Goal: Task Accomplishment & Management: Complete application form

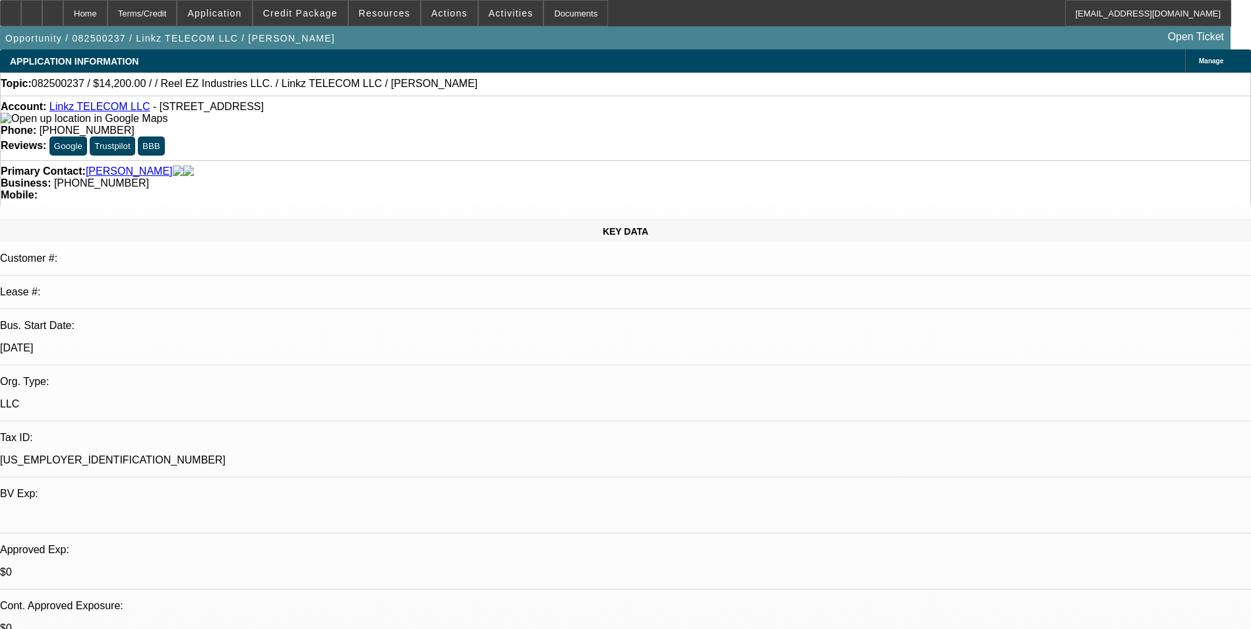
select select "0"
select select "2"
select select "0.1"
select select "4"
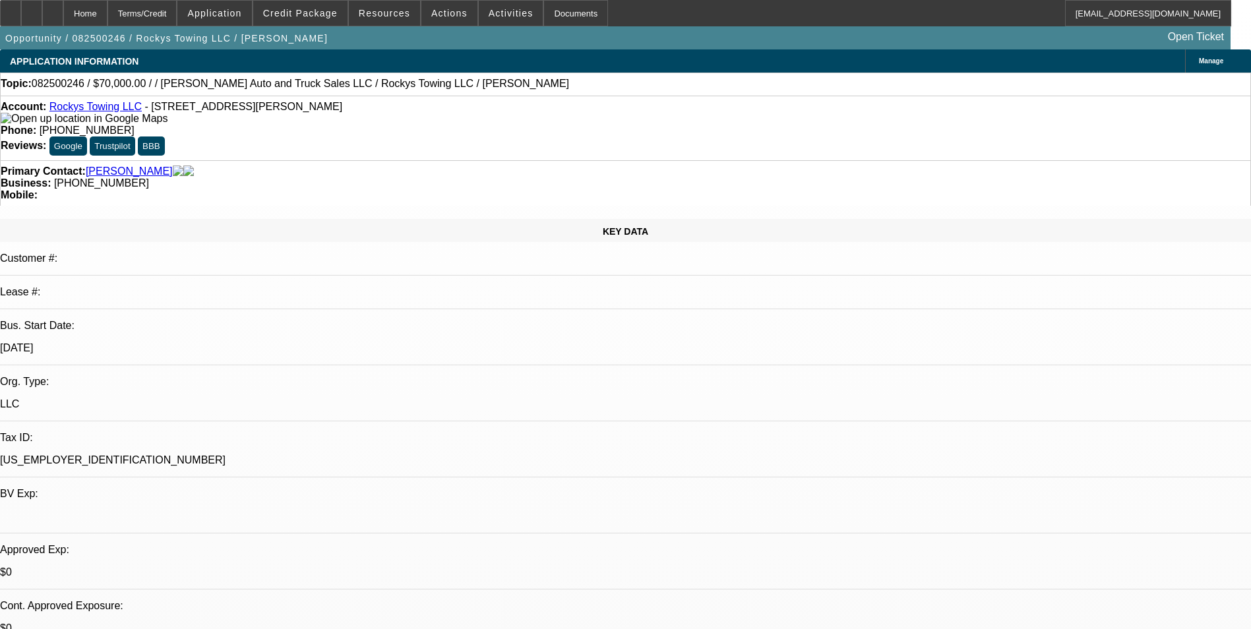
select select "0"
select select "2"
select select "0.1"
select select "4"
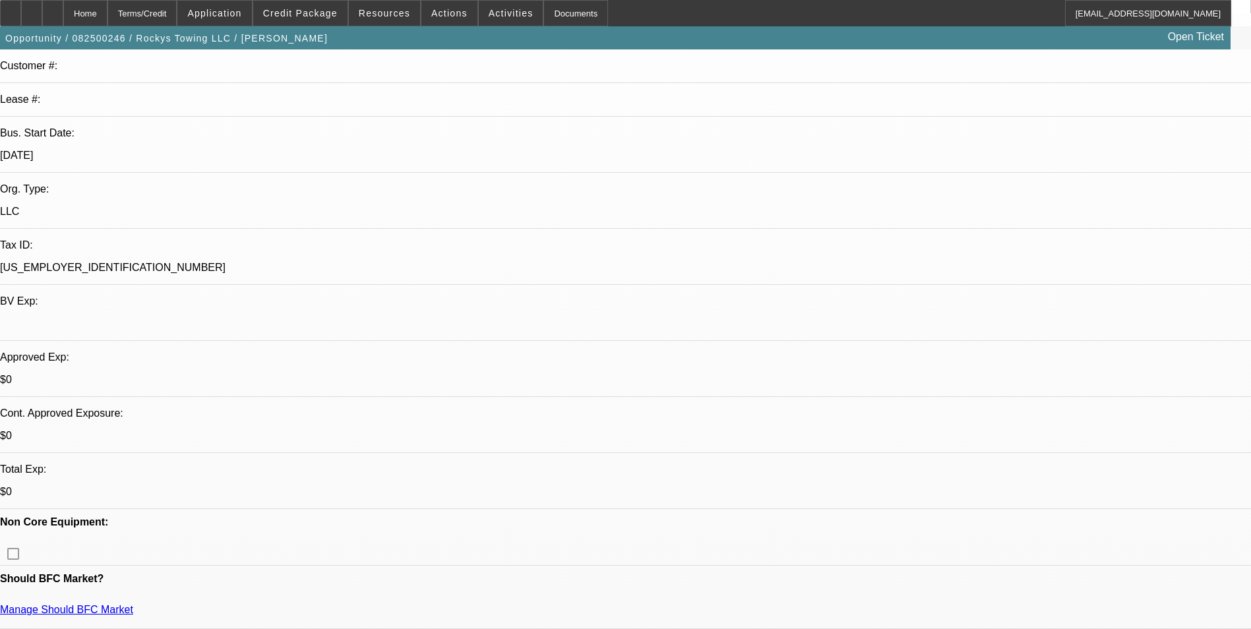
scroll to position [198, 0]
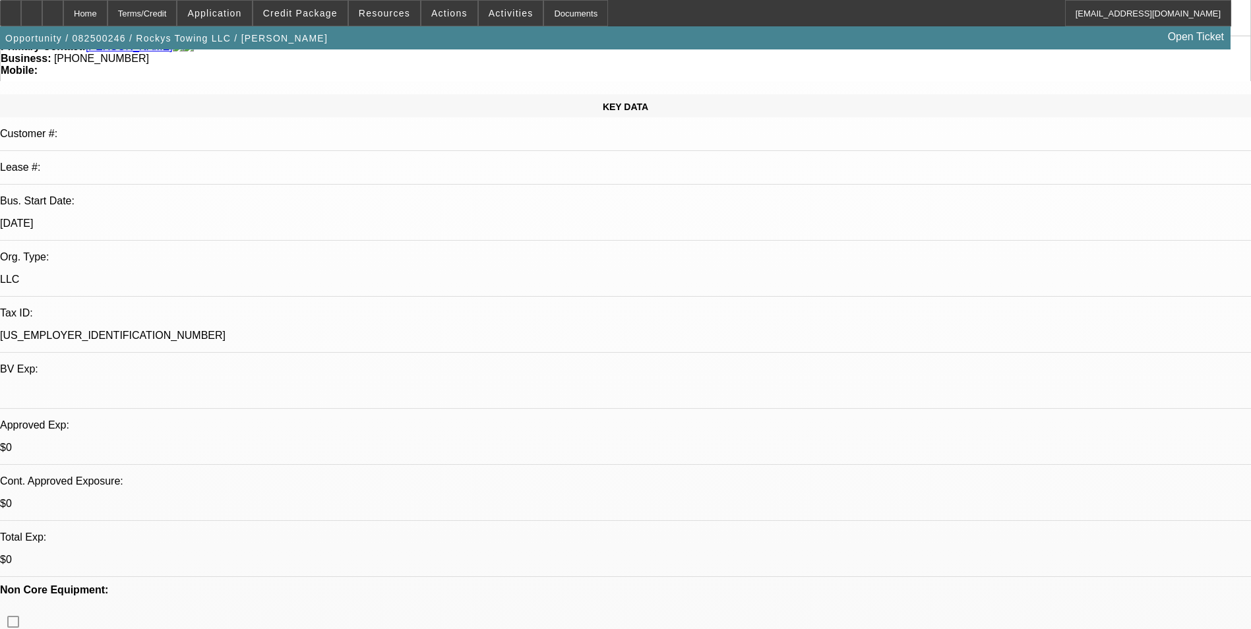
scroll to position [0, 0]
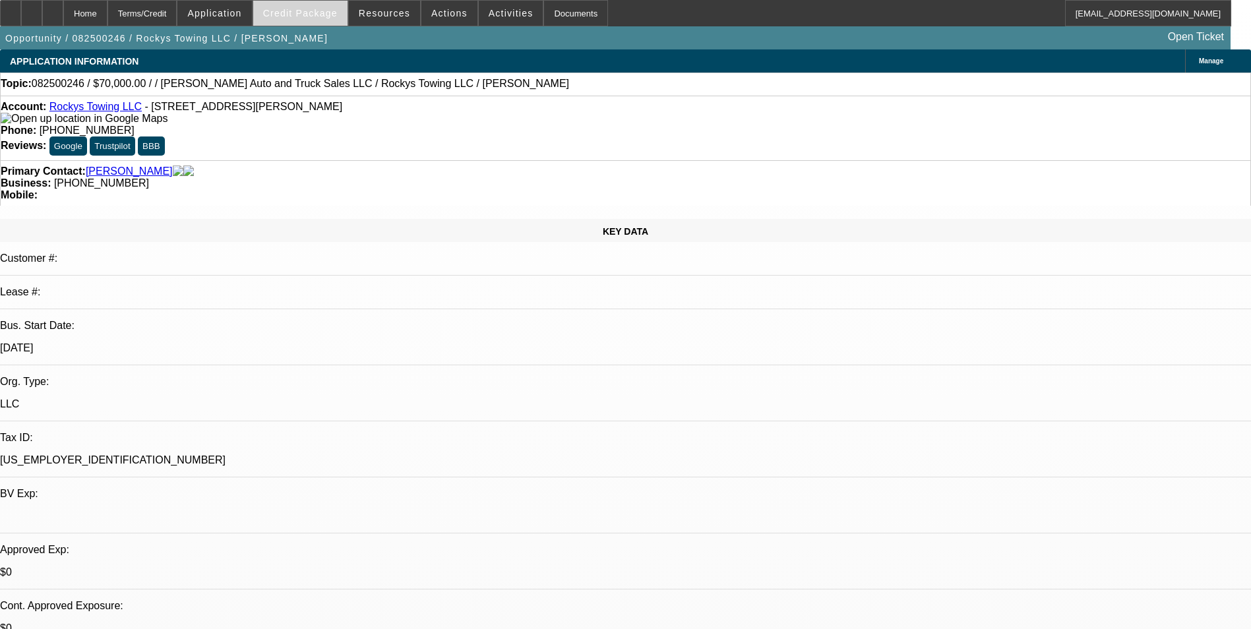
drag, startPoint x: 311, startPoint y: 4, endPoint x: 318, endPoint y: 20, distance: 17.1
click at [311, 4] on span at bounding box center [300, 13] width 94 height 32
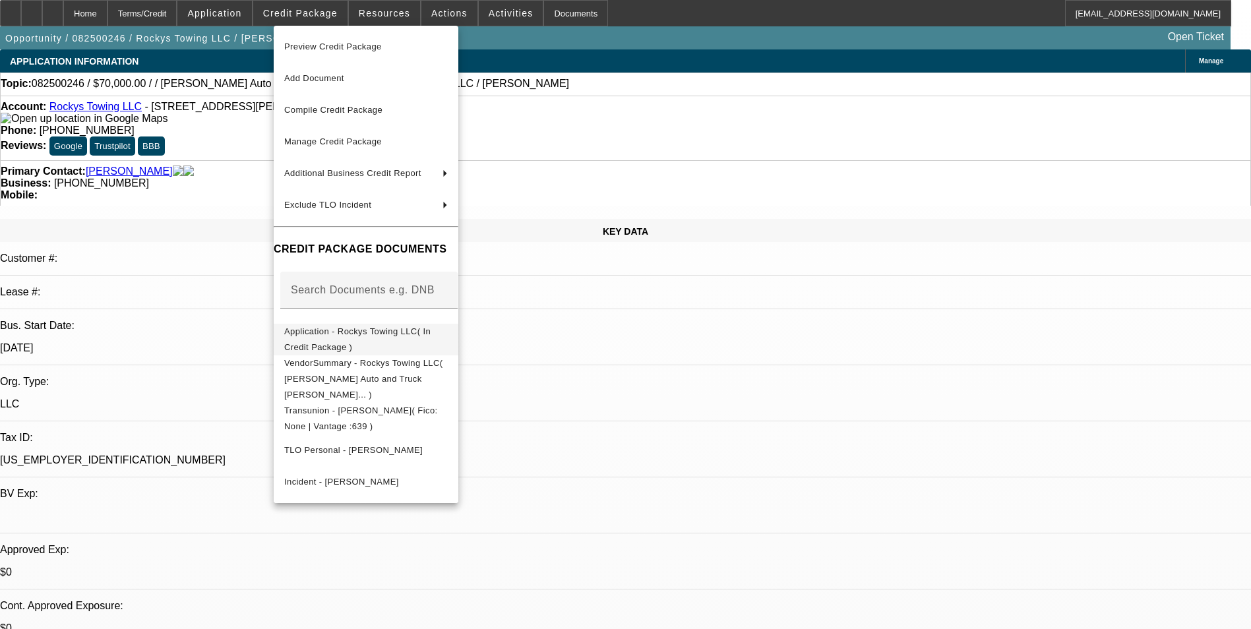
click at [419, 340] on span "Application - Rockys Towing LLC( In Credit Package )" at bounding box center [366, 340] width 164 height 32
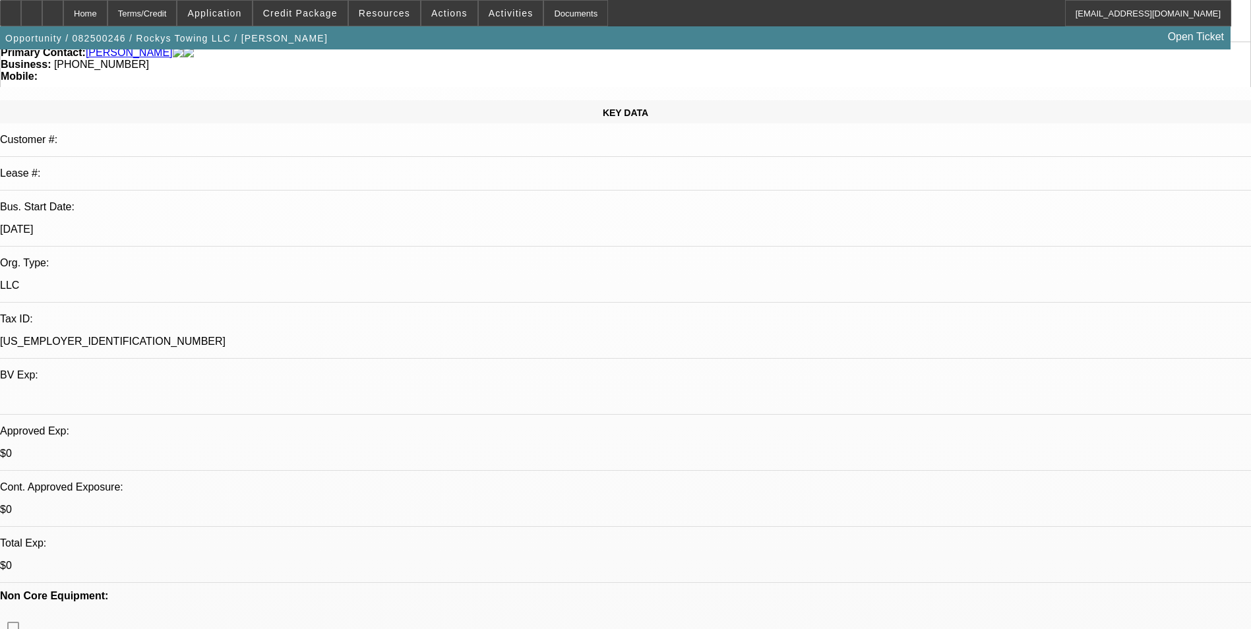
scroll to position [330, 0]
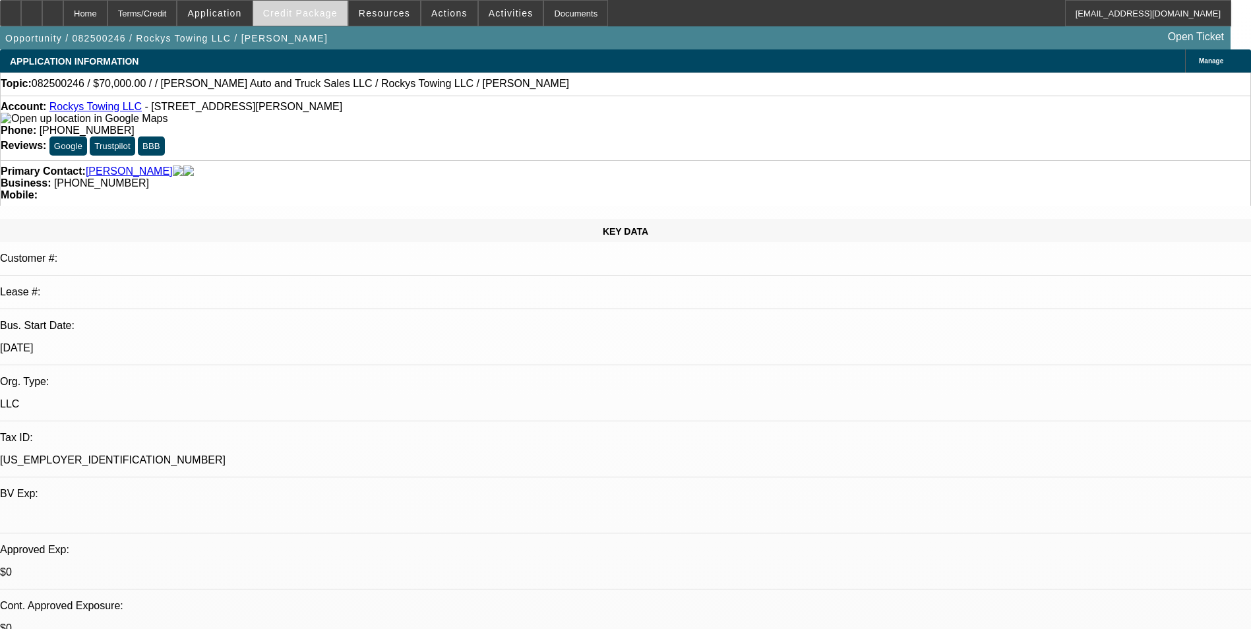
click at [295, 9] on span "Credit Package" at bounding box center [300, 13] width 75 height 11
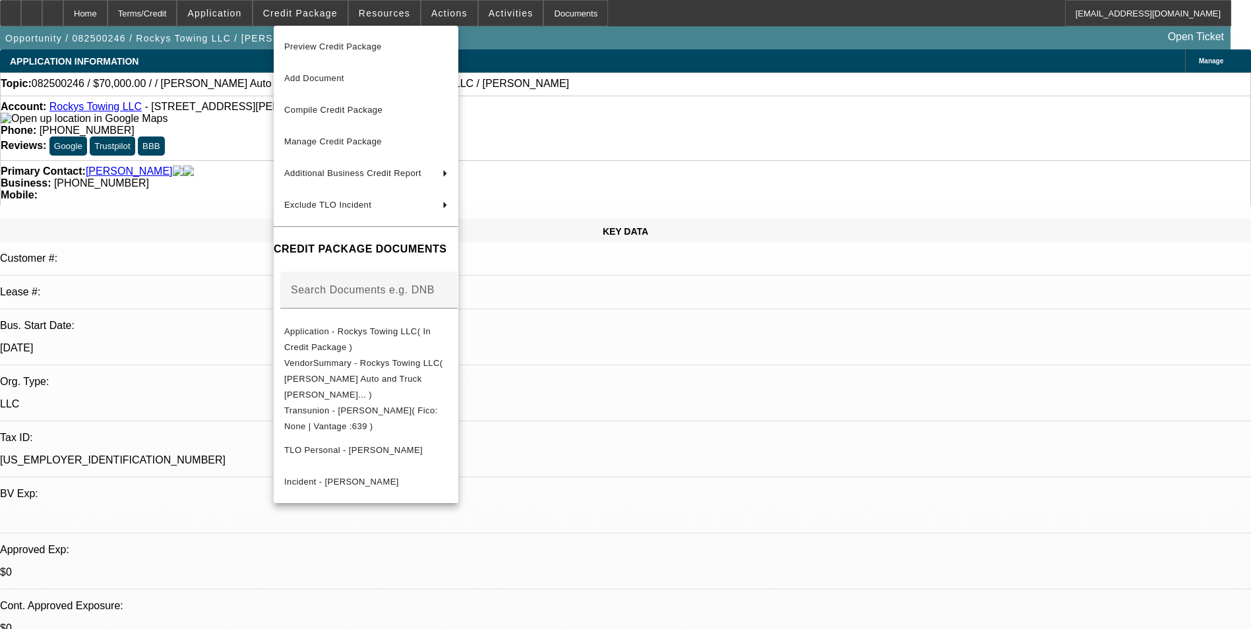
click at [683, 405] on div at bounding box center [625, 314] width 1251 height 629
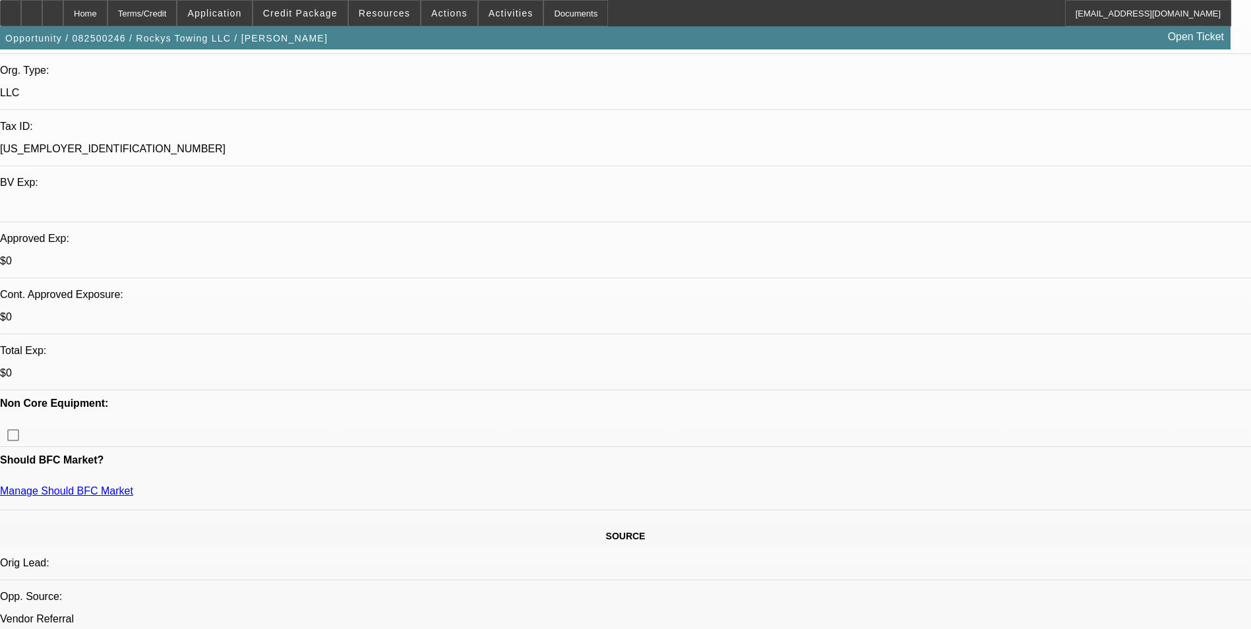
scroll to position [132, 0]
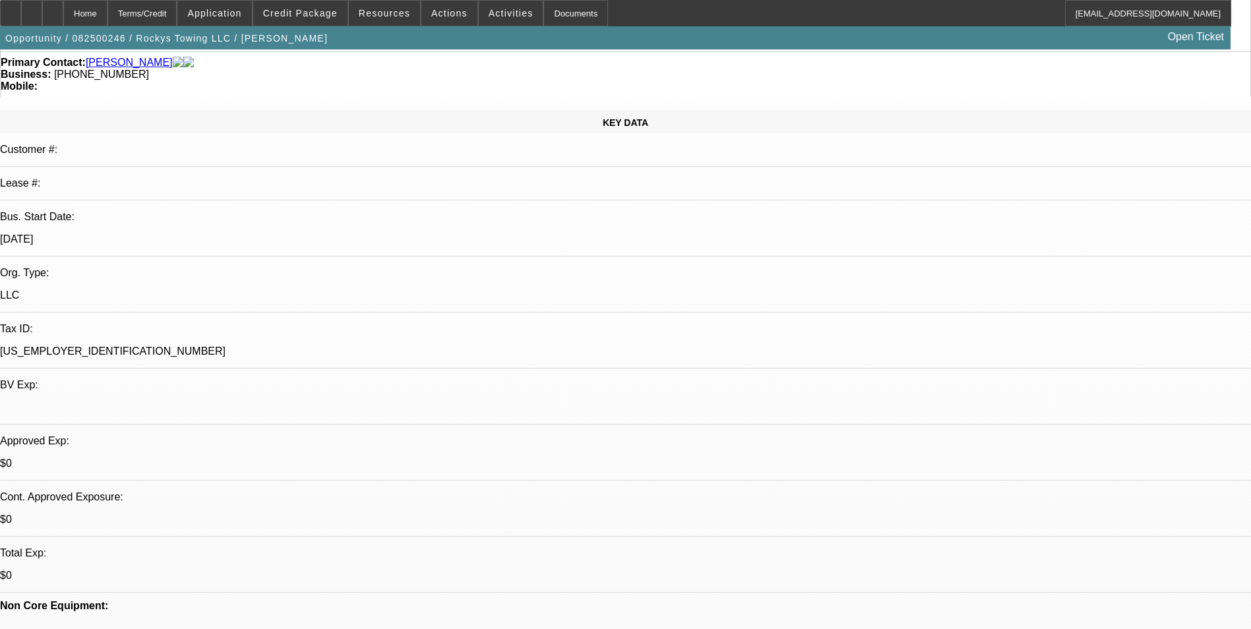
scroll to position [132, 0]
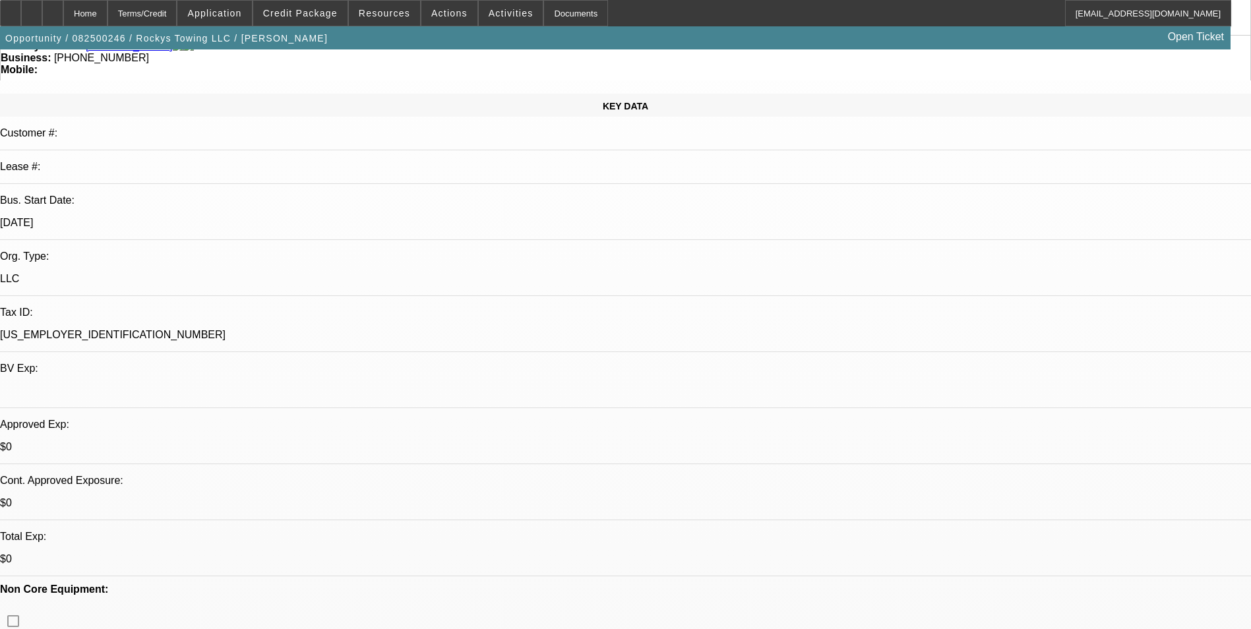
scroll to position [0, 0]
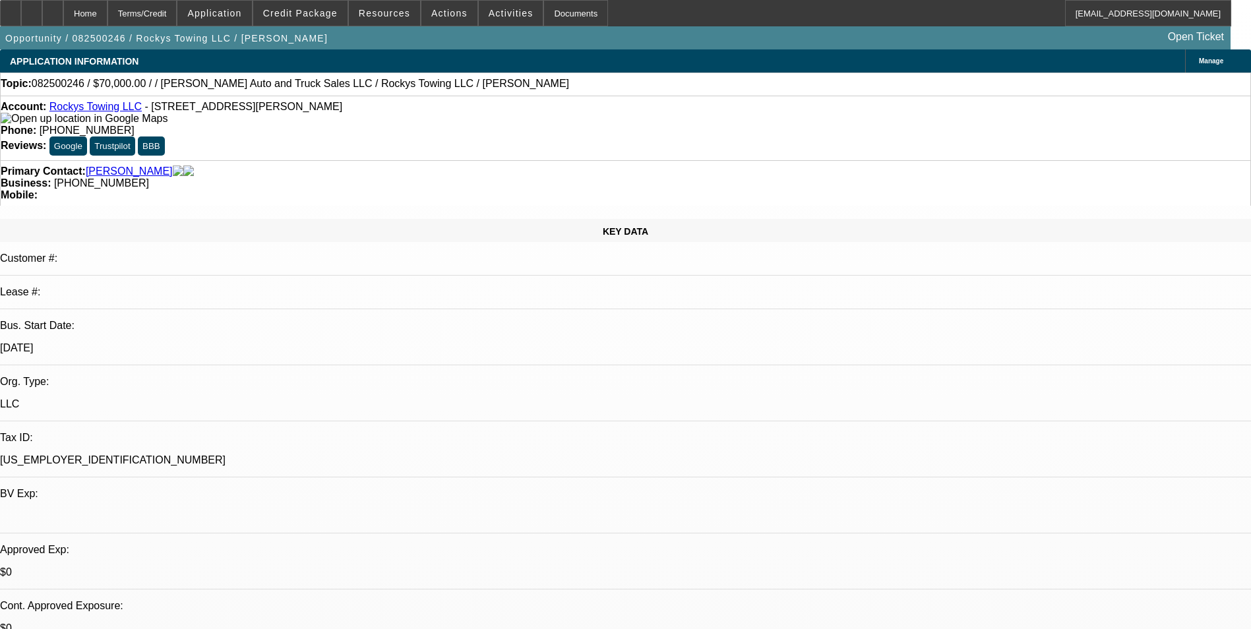
click at [106, 112] on link "Rockys Towing LLC" at bounding box center [95, 106] width 92 height 11
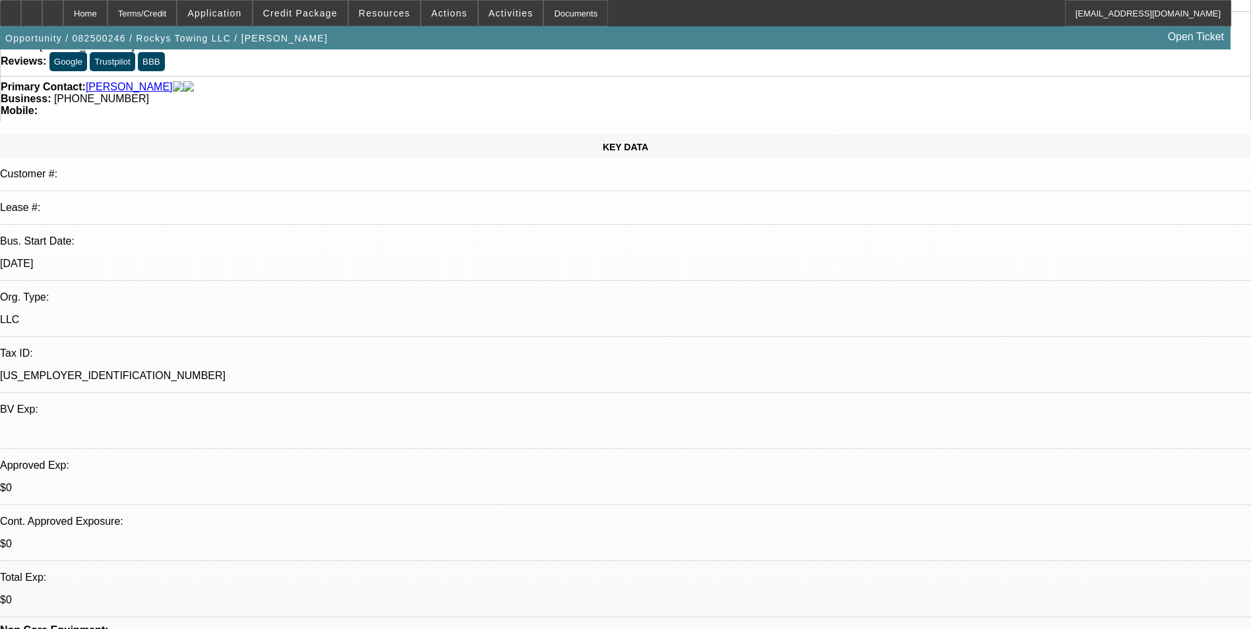
scroll to position [198, 0]
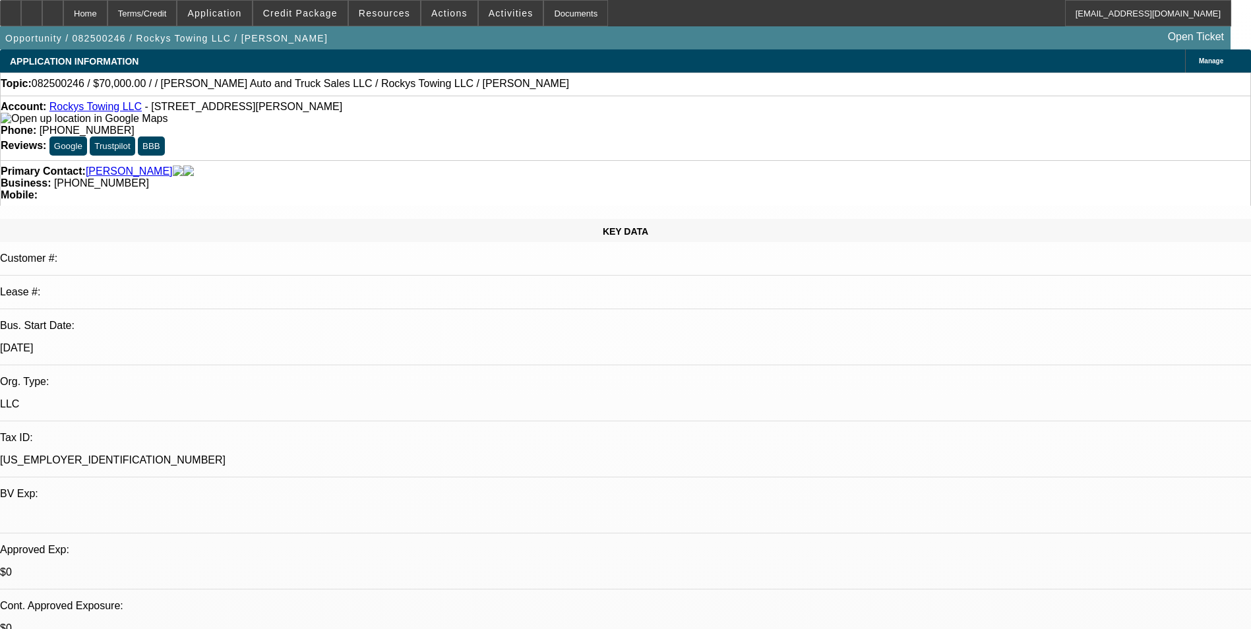
radio input "true"
drag, startPoint x: 1194, startPoint y: 254, endPoint x: 882, endPoint y: 245, distance: 311.4
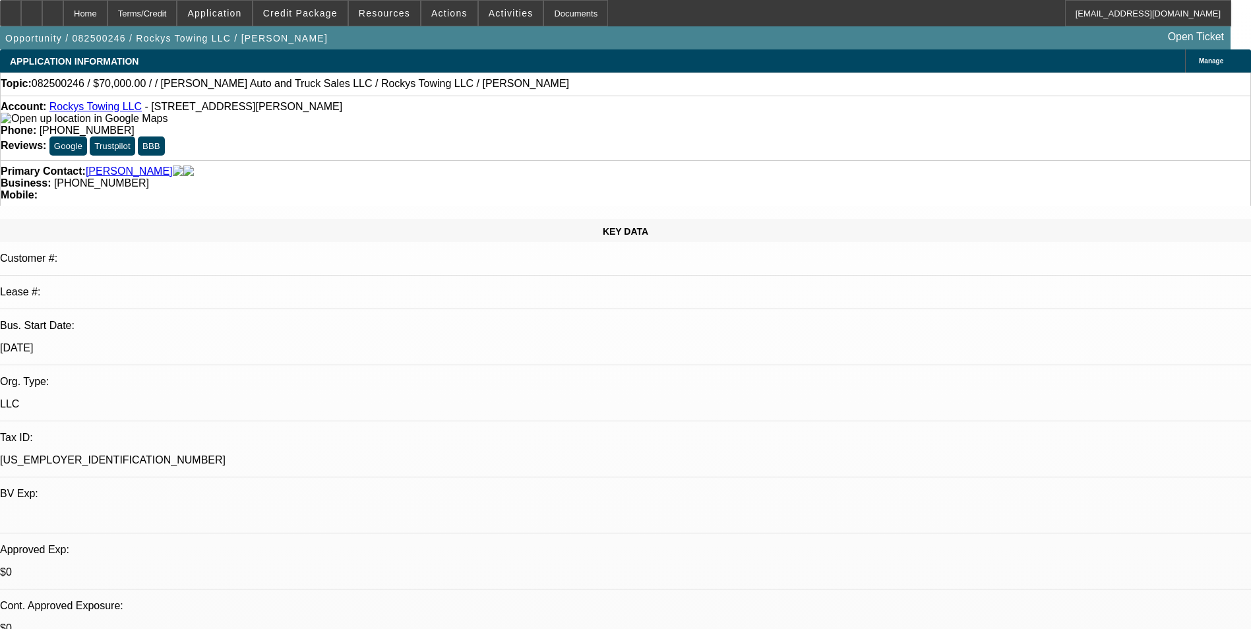
type textarea "8-11: Nice referral from Theo, he's busy on a big wreck/clean-up but will send …"
radio input "true"
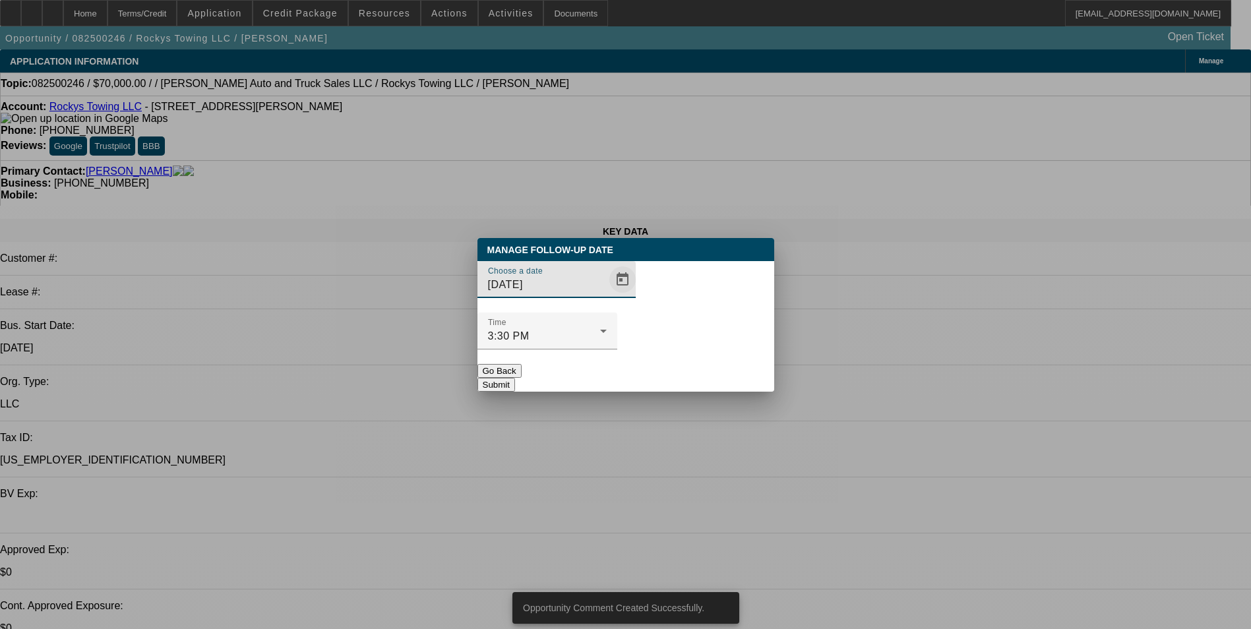
click at [607, 295] on span "Open calendar" at bounding box center [623, 280] width 32 height 32
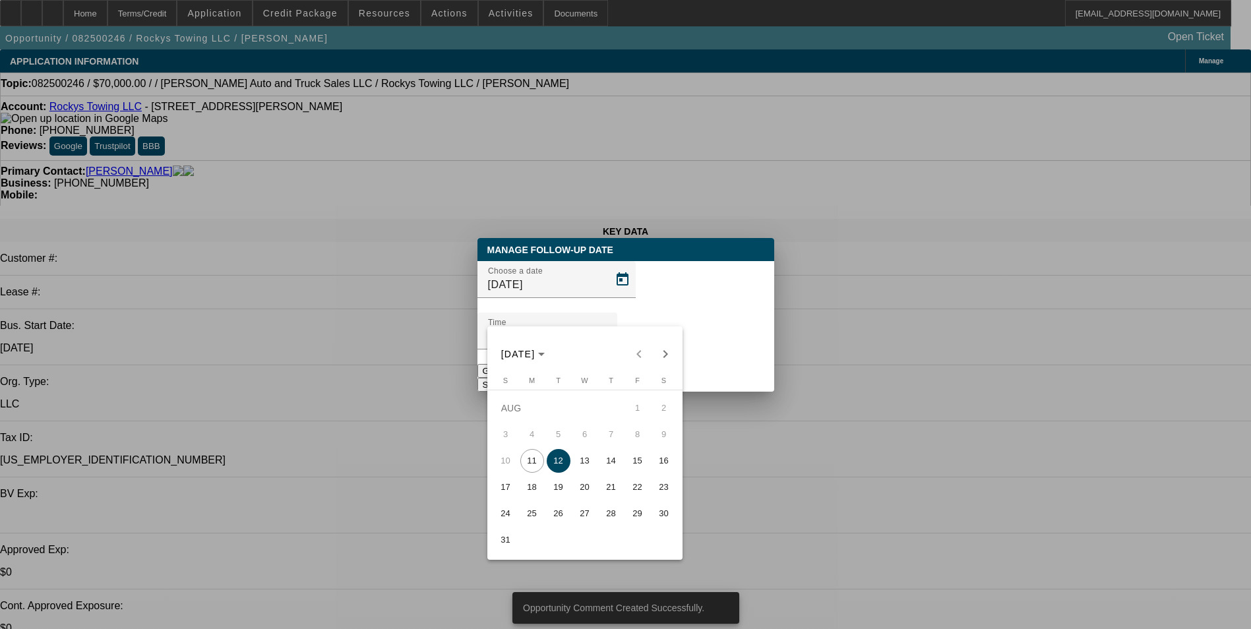
click at [583, 465] on span "13" at bounding box center [585, 461] width 24 height 24
type input "8/13/2025"
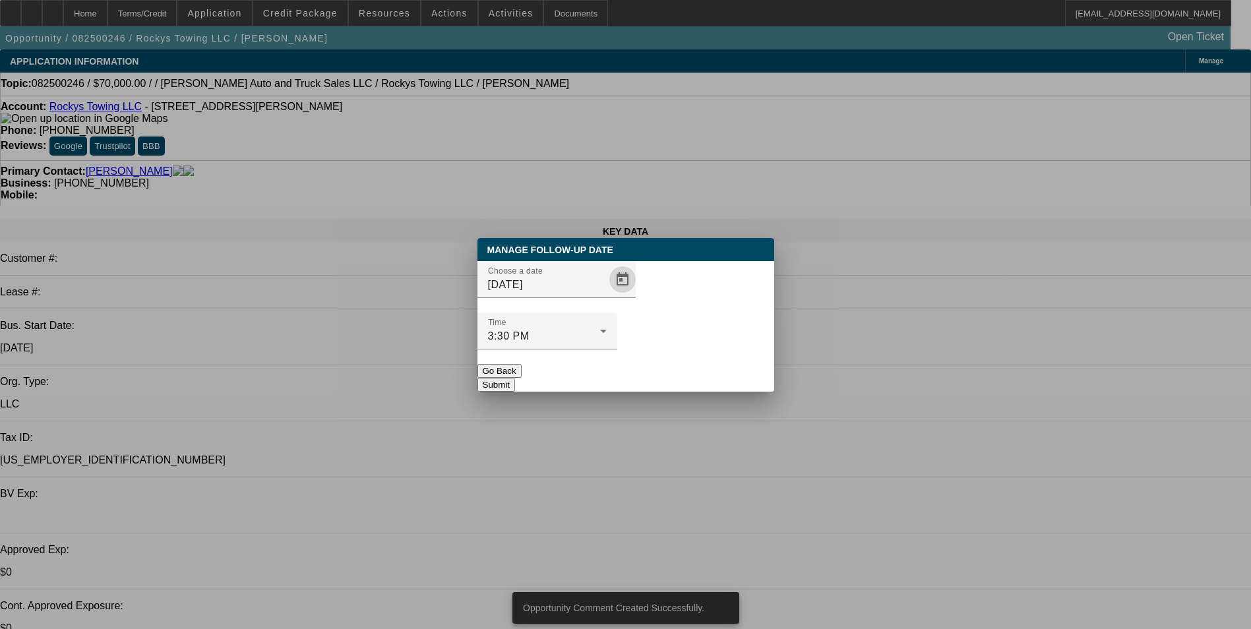
click at [515, 378] on button "Submit" at bounding box center [497, 385] width 38 height 14
